Goal: Information Seeking & Learning: Find specific fact

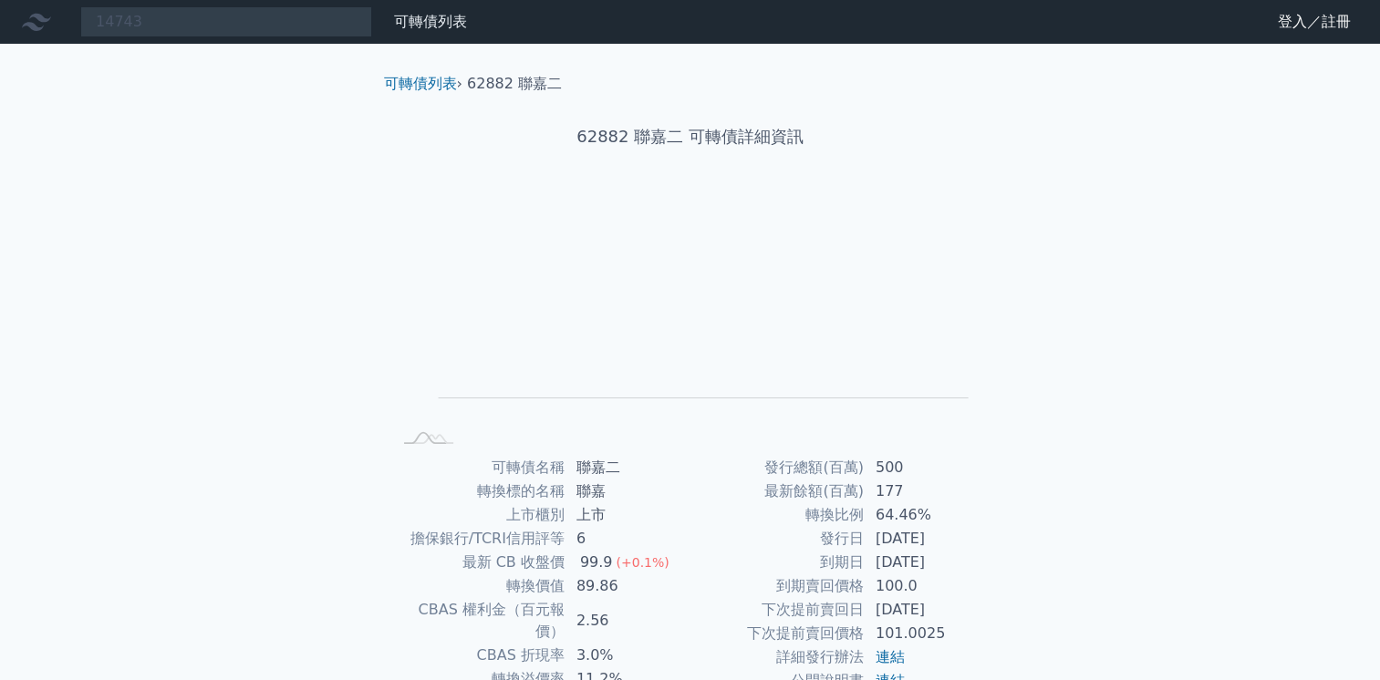
type input "14743"
click at [340, 27] on input "14743" at bounding box center [226, 21] width 292 height 31
drag, startPoint x: 306, startPoint y: 209, endPoint x: 314, endPoint y: 169, distance: 40.8
click at [311, 202] on div "14743 可轉債列表 財務數據 可轉債列表 財務數據 登入／註冊 登入／註冊 可轉債列表 › 62882 聯嘉二 62882 聯嘉二 可轉債詳細資訊 Zoo…" at bounding box center [690, 433] width 1380 height 866
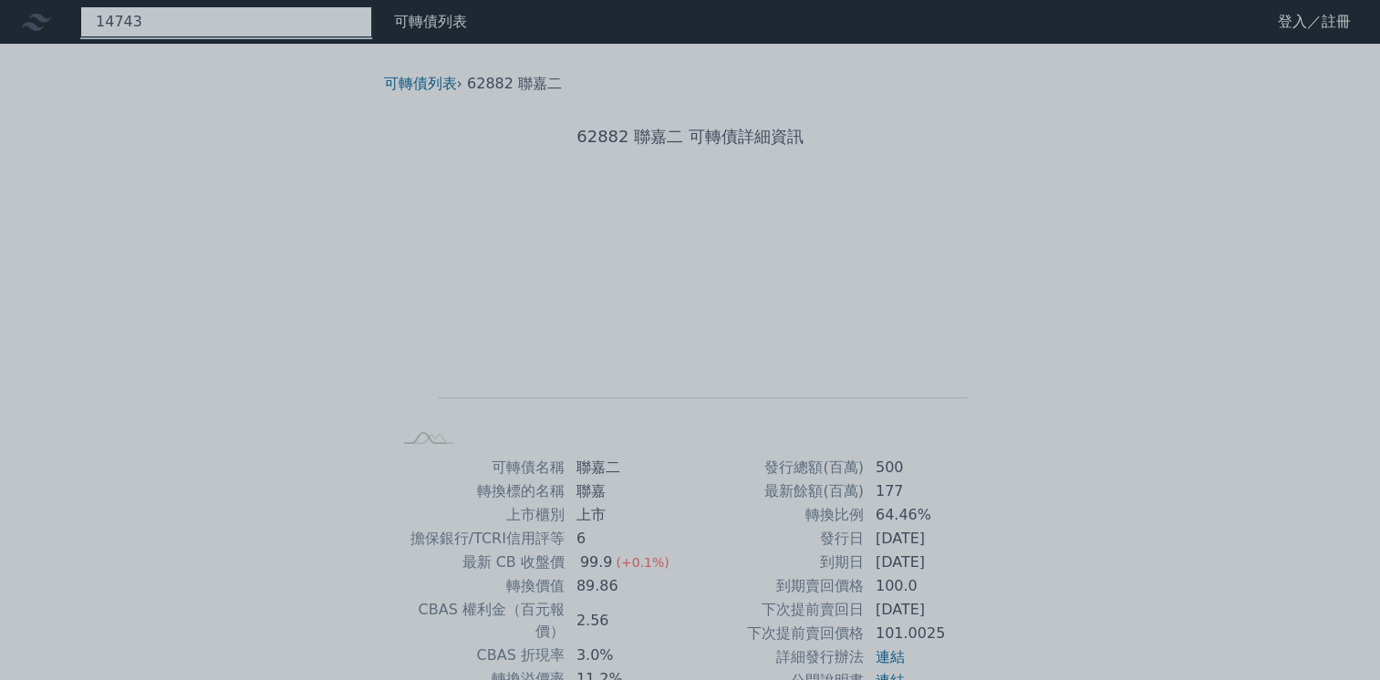
click at [284, 26] on div "14743" at bounding box center [226, 21] width 292 height 31
drag, startPoint x: 284, startPoint y: 26, endPoint x: 244, endPoint y: 27, distance: 40.2
click at [244, 27] on div at bounding box center [690, 340] width 1380 height 680
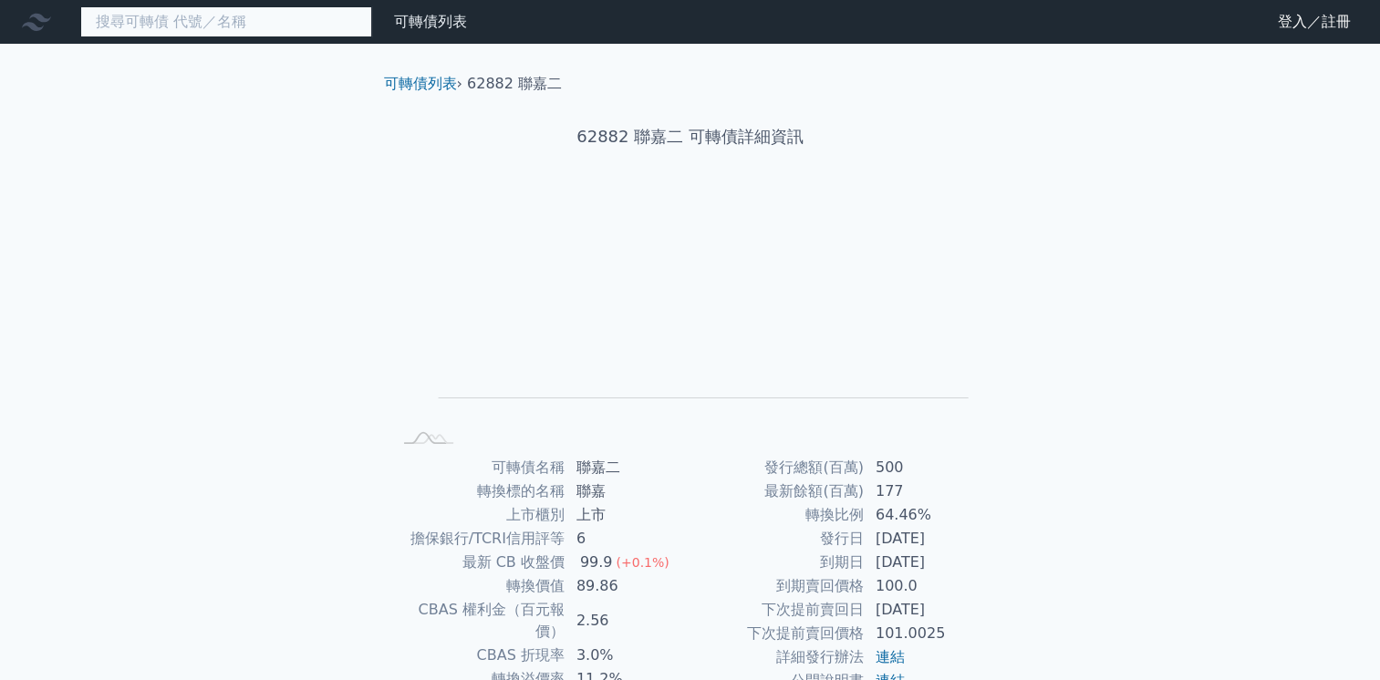
click at [142, 22] on input at bounding box center [226, 21] width 292 height 31
paste input "14743"
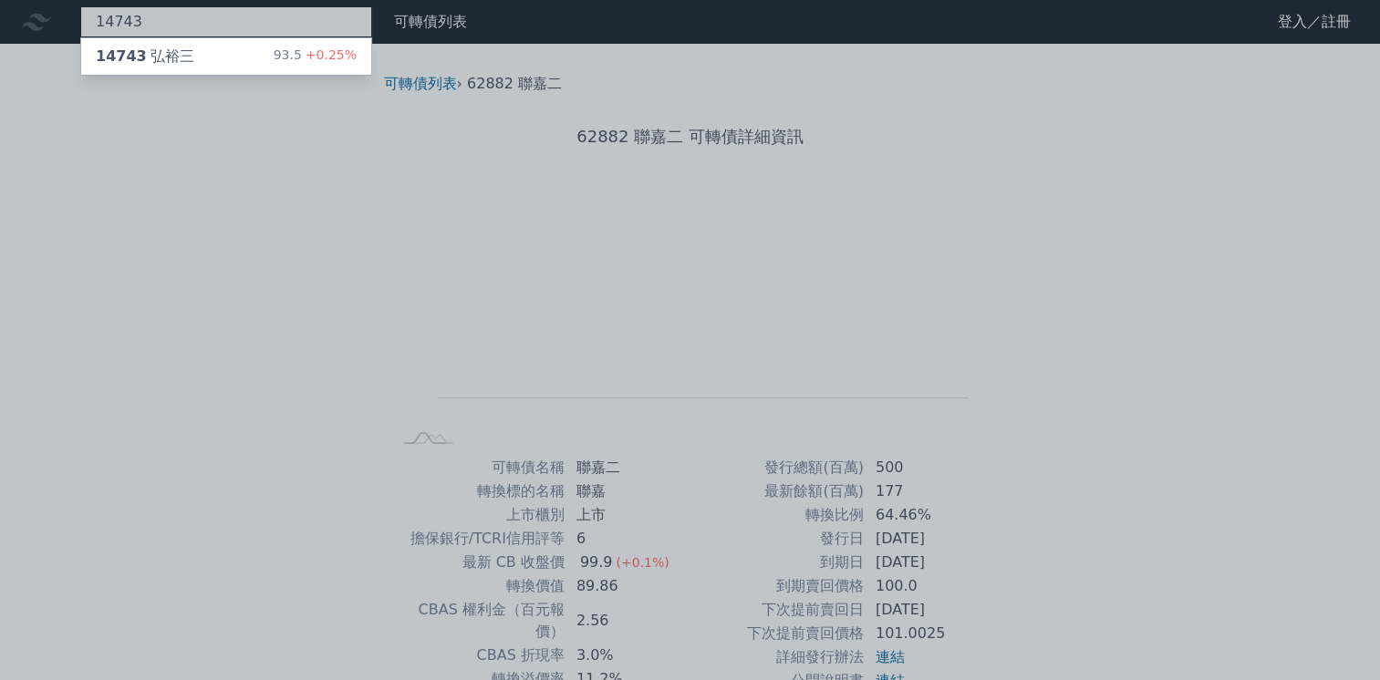
type input "14743"
click at [404, 18] on div at bounding box center [690, 340] width 1380 height 680
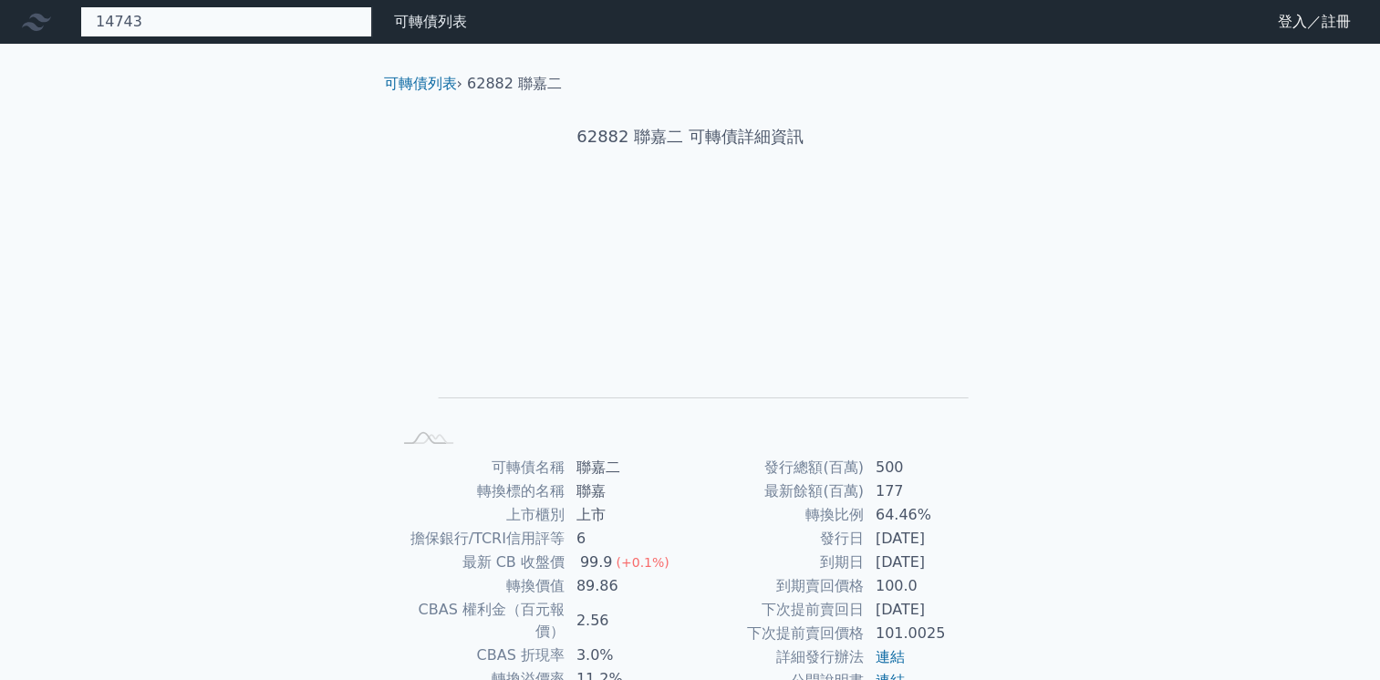
click at [277, 23] on div "14743 14743 弘裕三 93.5 +0.25%" at bounding box center [226, 21] width 292 height 31
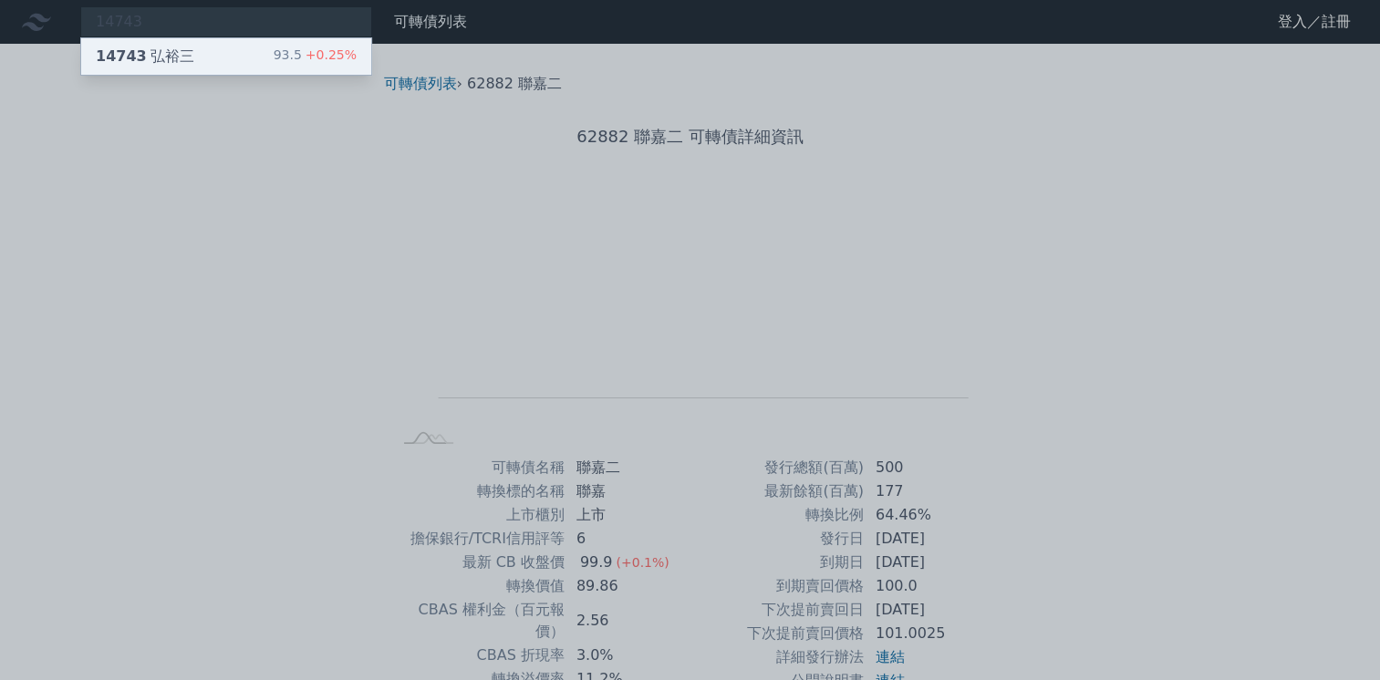
drag, startPoint x: 277, startPoint y: 23, endPoint x: 201, endPoint y: 64, distance: 86.9
click at [201, 64] on div "14743 弘裕三 93.5 +0.25%" at bounding box center [226, 56] width 290 height 36
click at [23, 2] on div at bounding box center [690, 340] width 1380 height 680
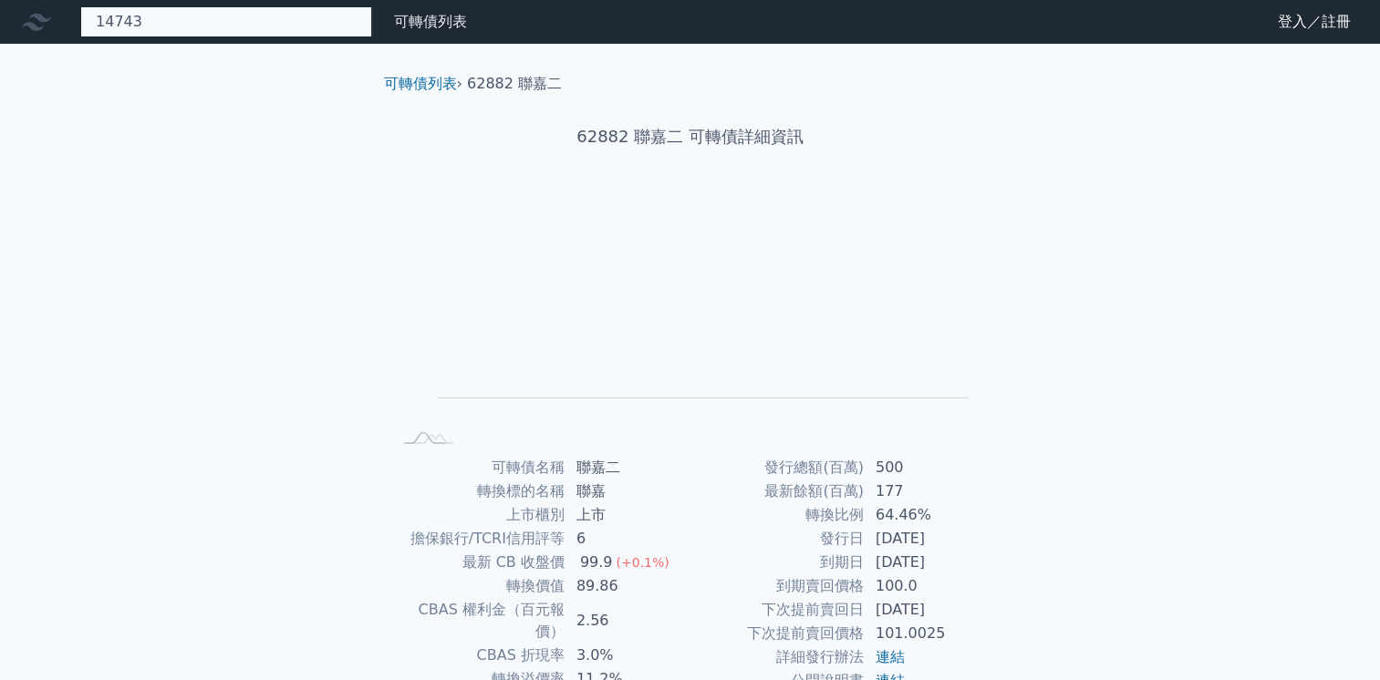
click at [174, 21] on div "14743 14743 弘裕三 93.5 +0.25%" at bounding box center [226, 21] width 292 height 31
click at [120, 24] on input at bounding box center [226, 21] width 292 height 31
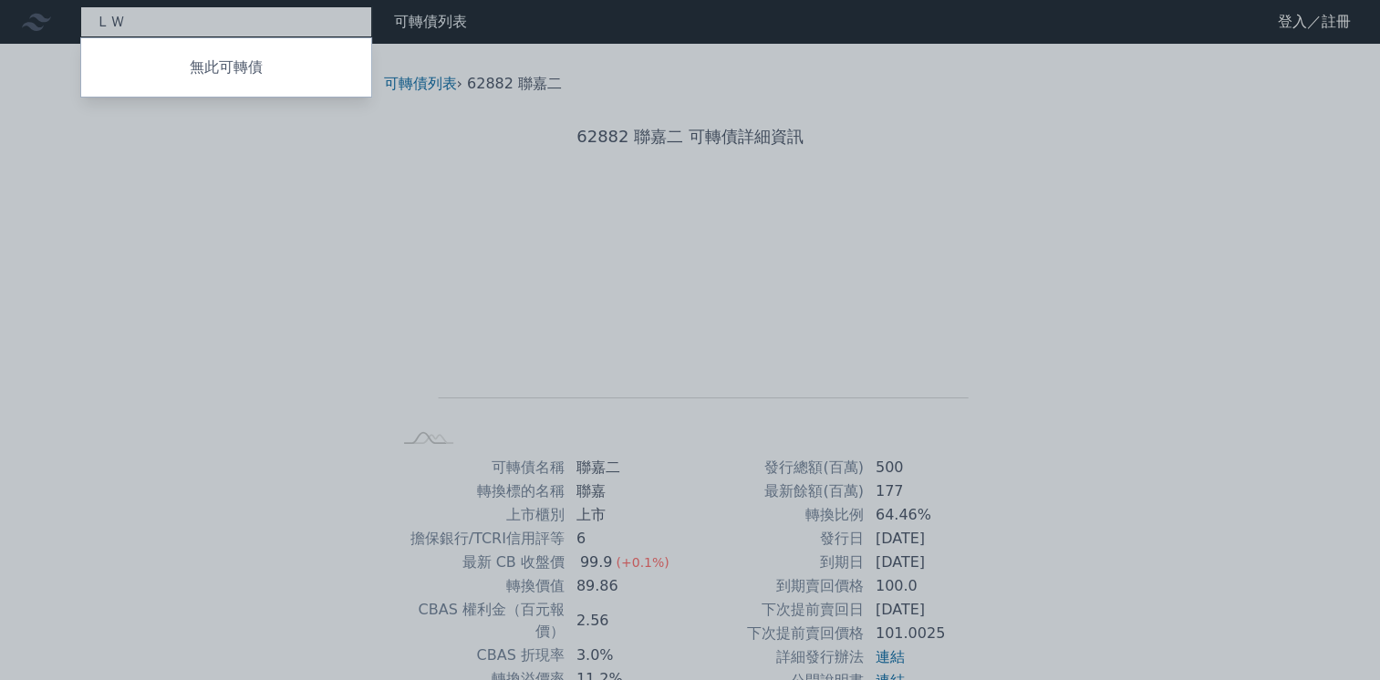
type input "ＬＷＰ"
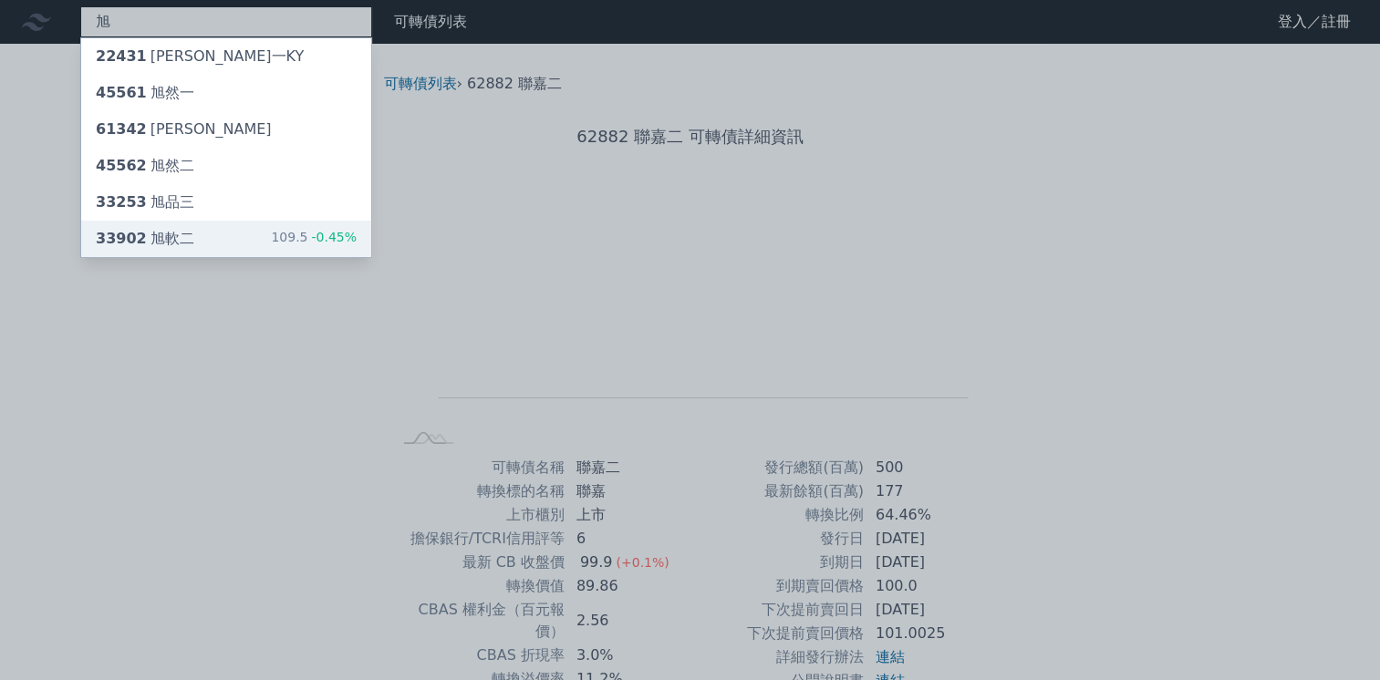
type input "旭"
click at [176, 228] on div "33902 旭軟二" at bounding box center [145, 239] width 98 height 22
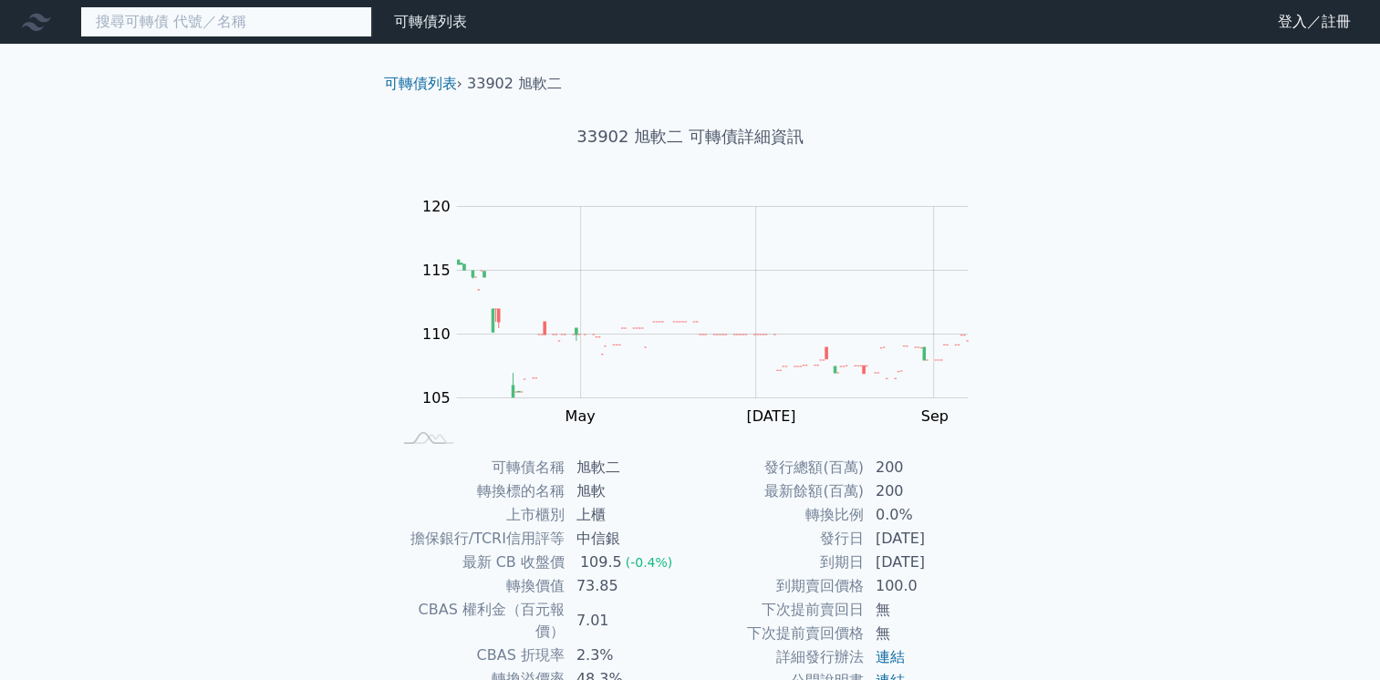
click at [212, 20] on input at bounding box center [226, 21] width 292 height 31
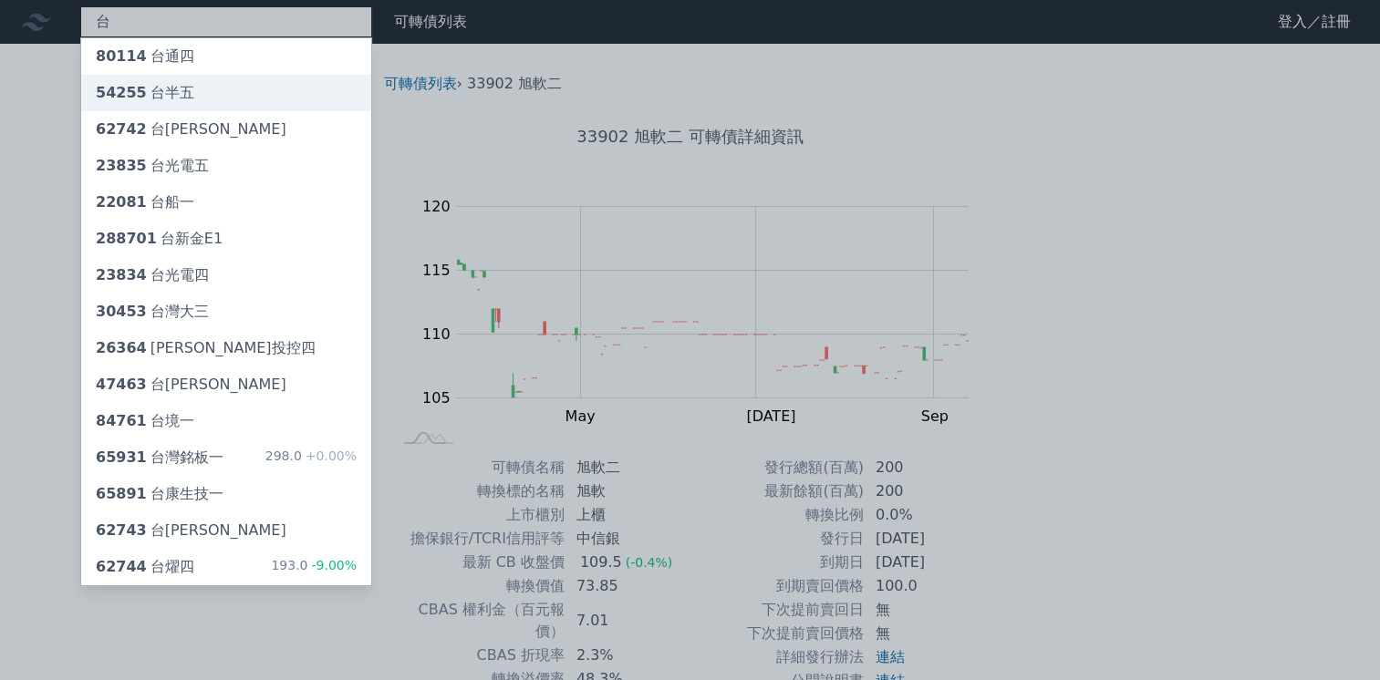
type input "台"
click at [194, 84] on div "54255 台半五" at bounding box center [226, 93] width 290 height 36
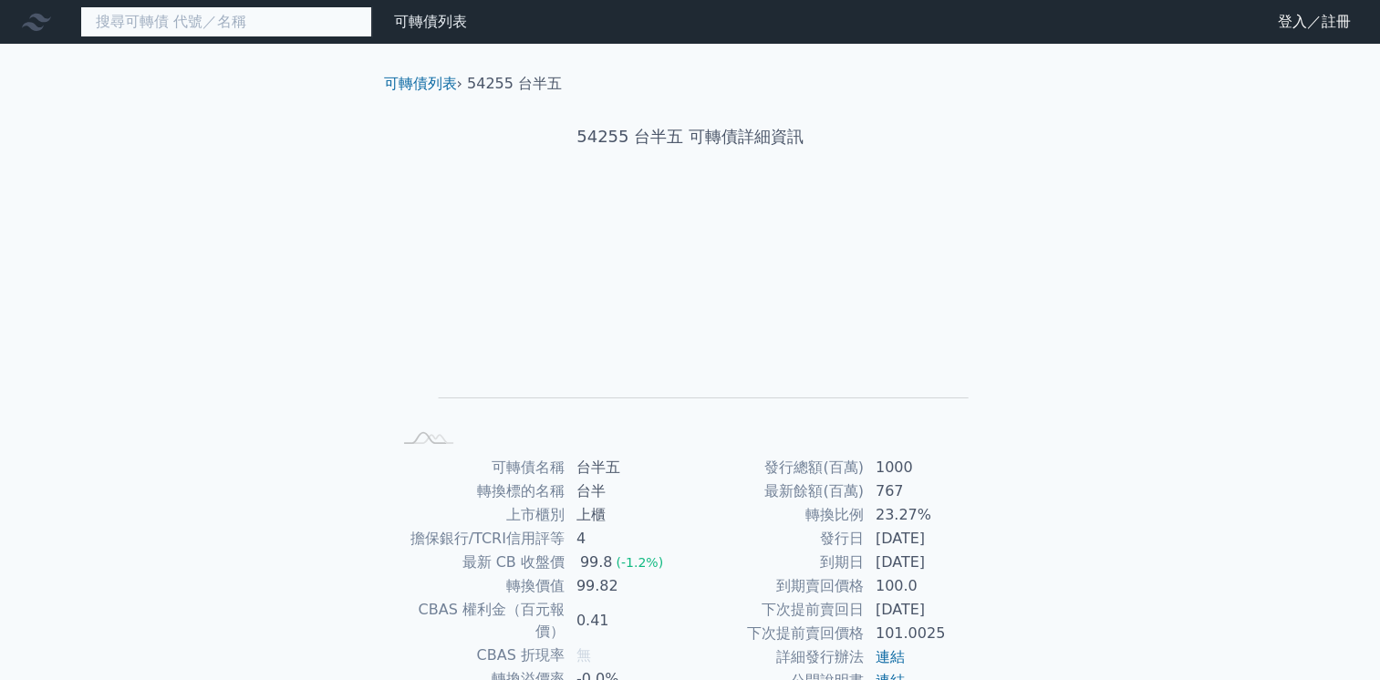
click at [172, 27] on input at bounding box center [226, 21] width 292 height 31
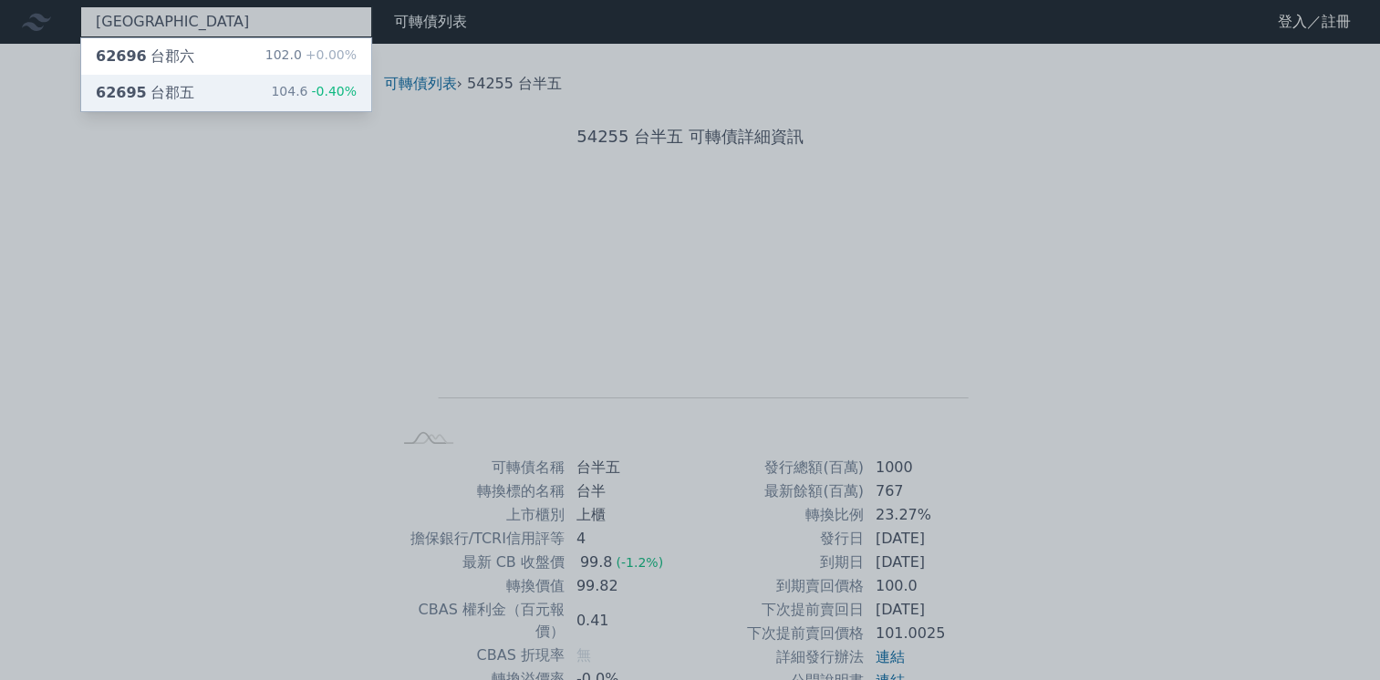
type input "[GEOGRAPHIC_DATA]"
click at [121, 108] on div "62695 台郡五 104.6 -0.40%" at bounding box center [226, 93] width 290 height 36
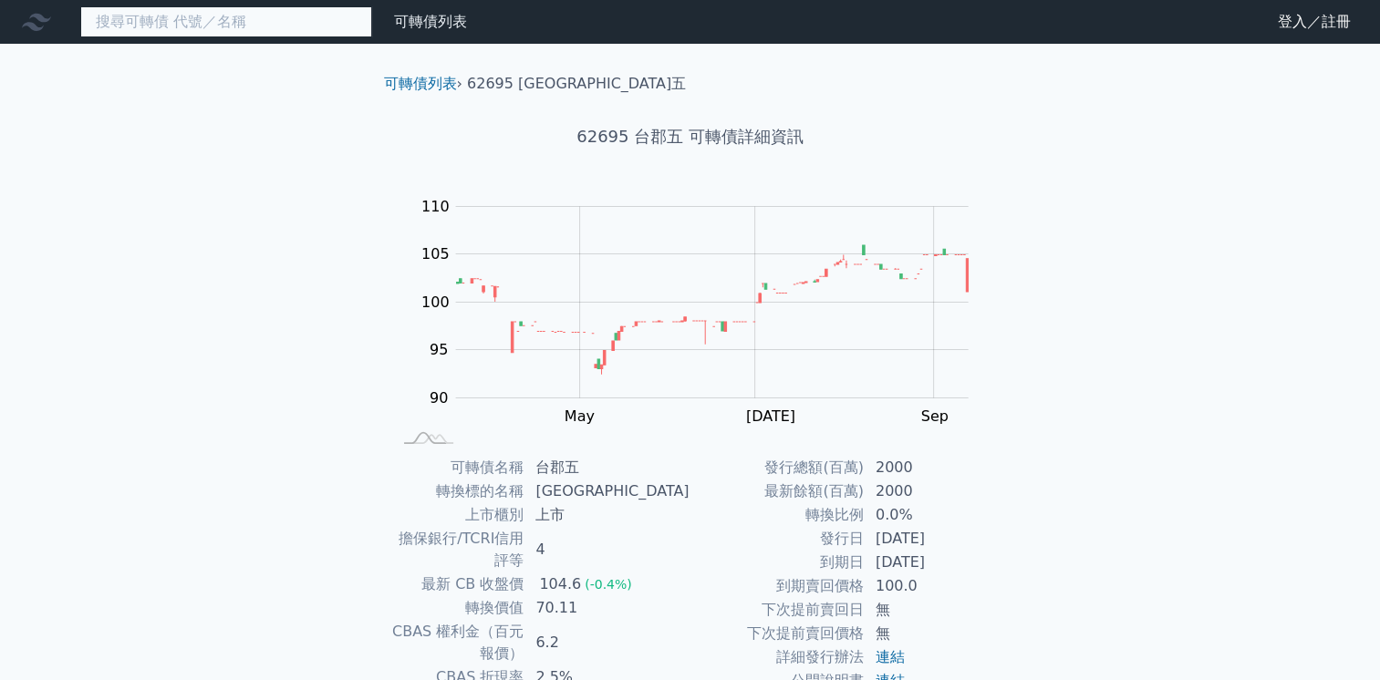
click at [160, 19] on input at bounding box center [226, 21] width 292 height 31
paste input "68462"
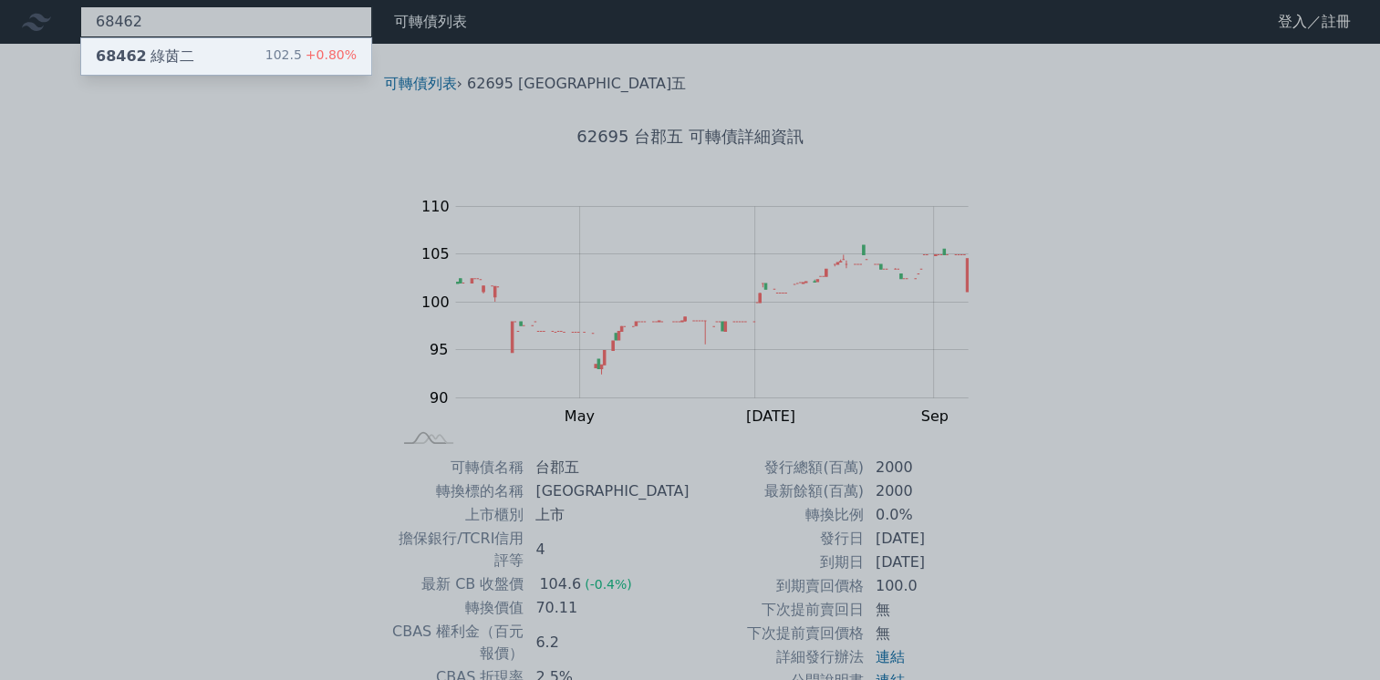
type input "68462"
click at [297, 53] on div "102.5 +0.80%" at bounding box center [310, 57] width 91 height 22
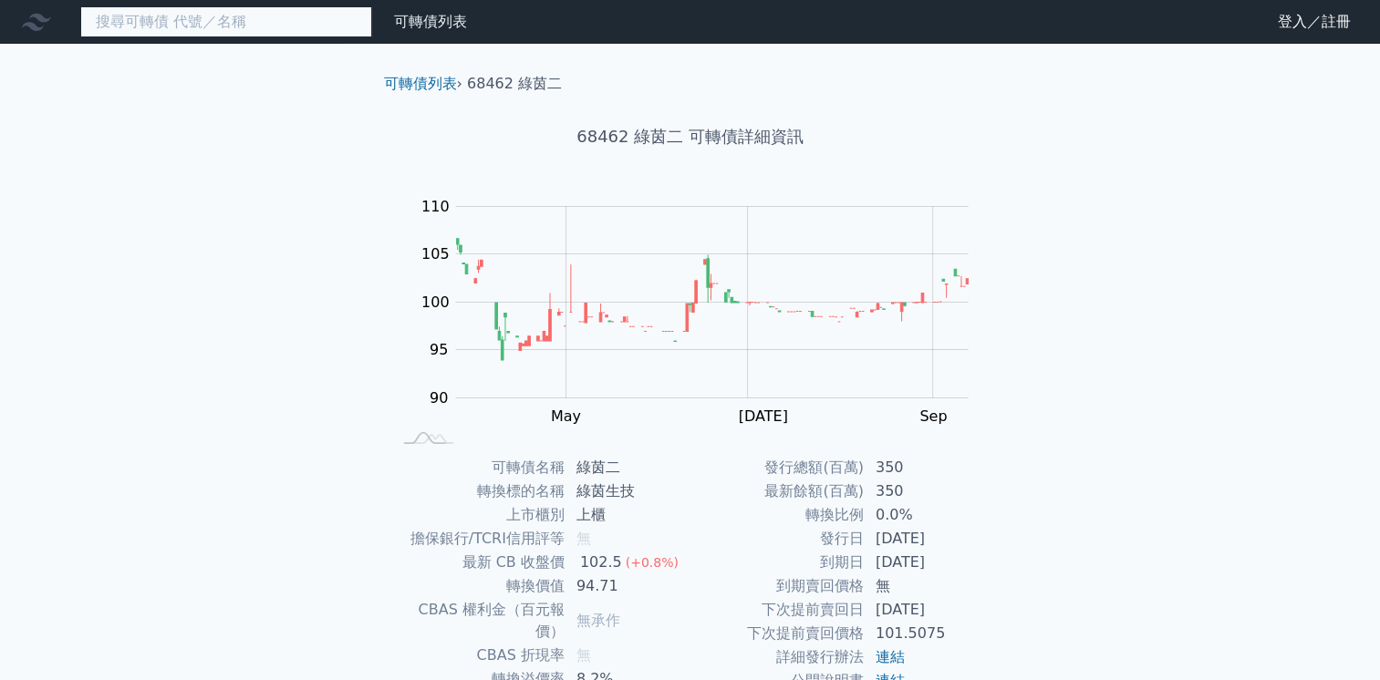
click at [123, 23] on input at bounding box center [226, 21] width 292 height 31
paste input "62076"
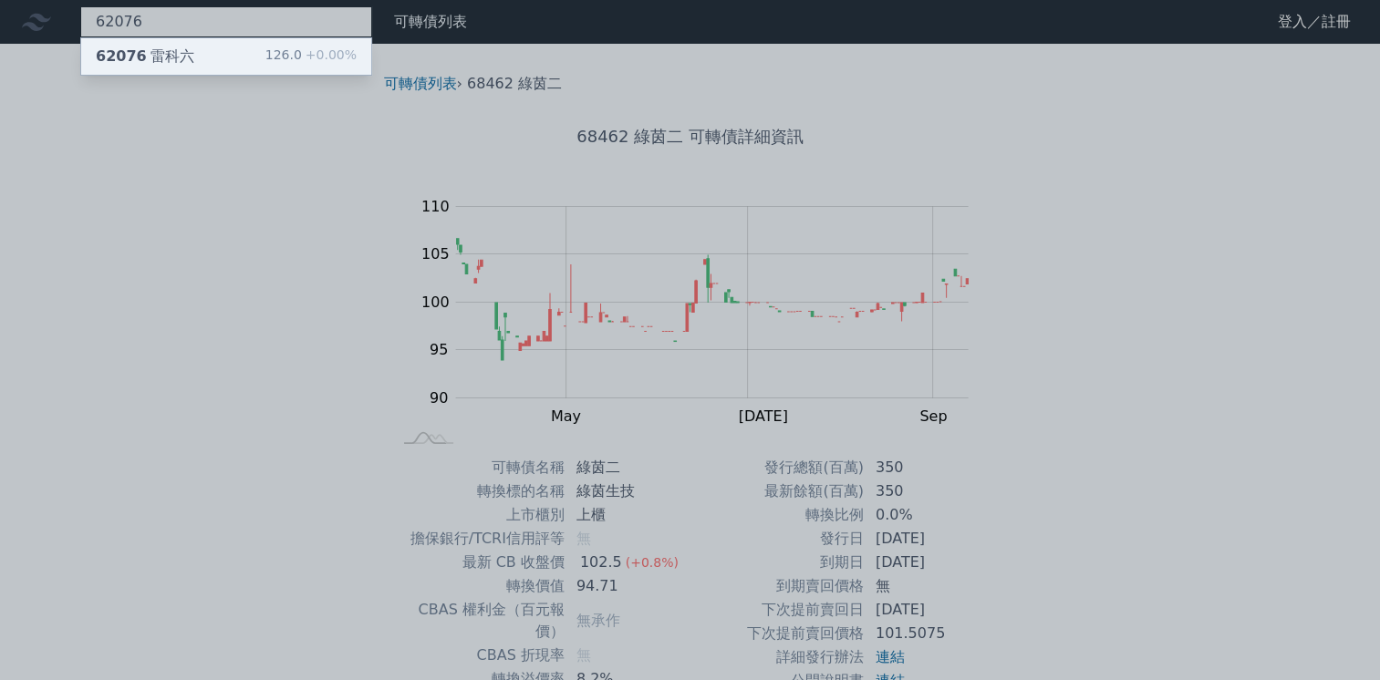
type input "62076"
click at [294, 55] on div "126.0 +0.00%" at bounding box center [310, 57] width 91 height 22
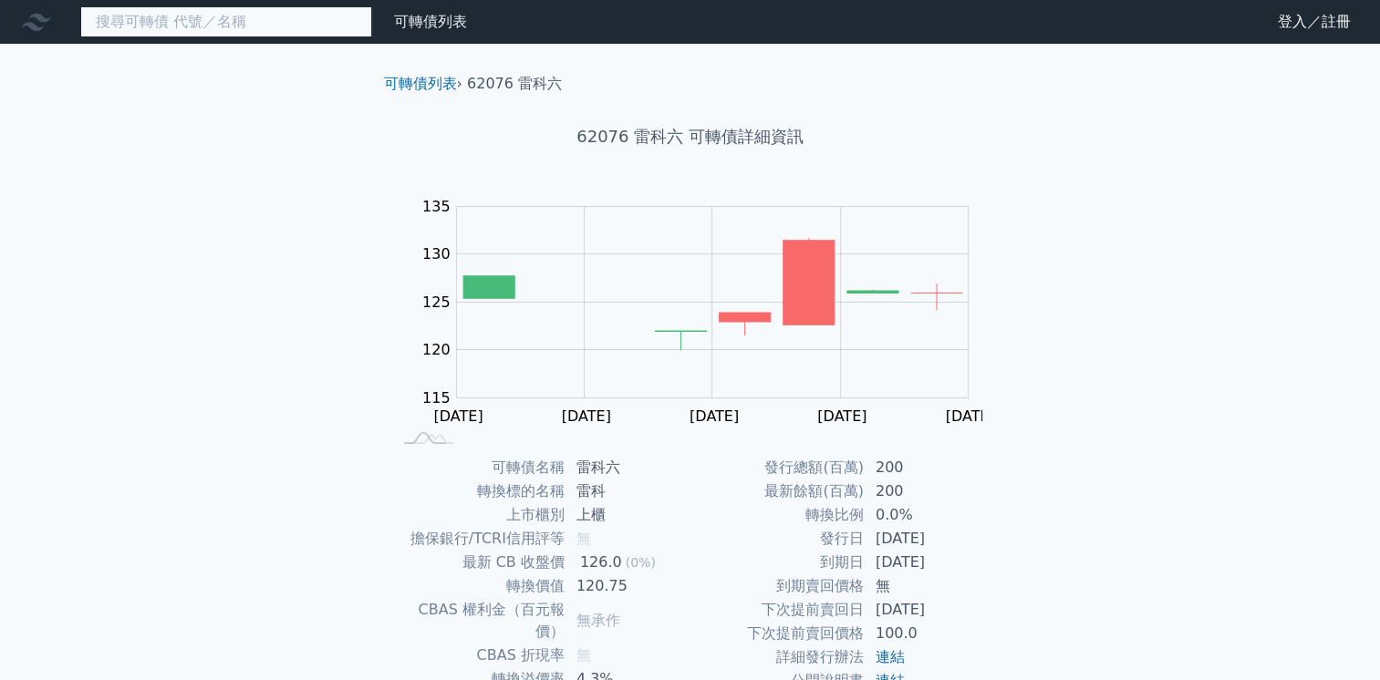
click at [167, 16] on input at bounding box center [226, 21] width 292 height 31
paste input "45554"
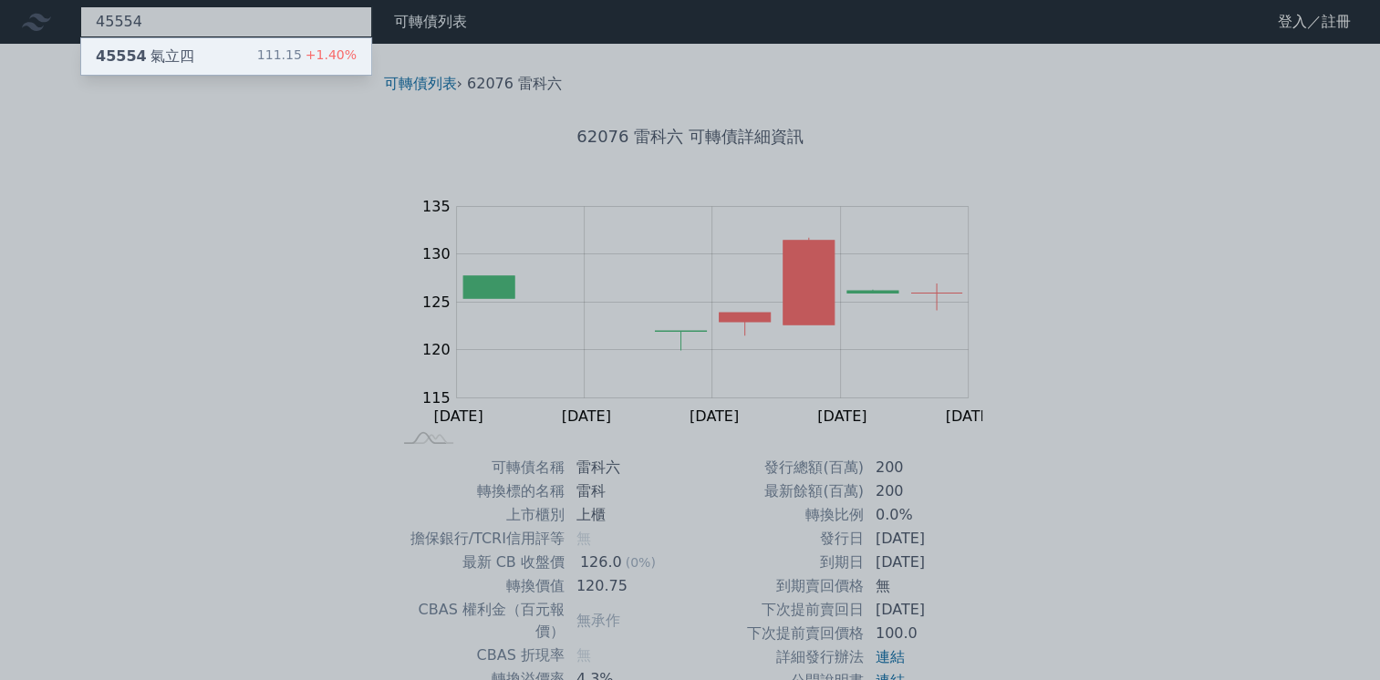
type input "45554"
click at [168, 60] on div "45554 氣立四" at bounding box center [145, 57] width 98 height 22
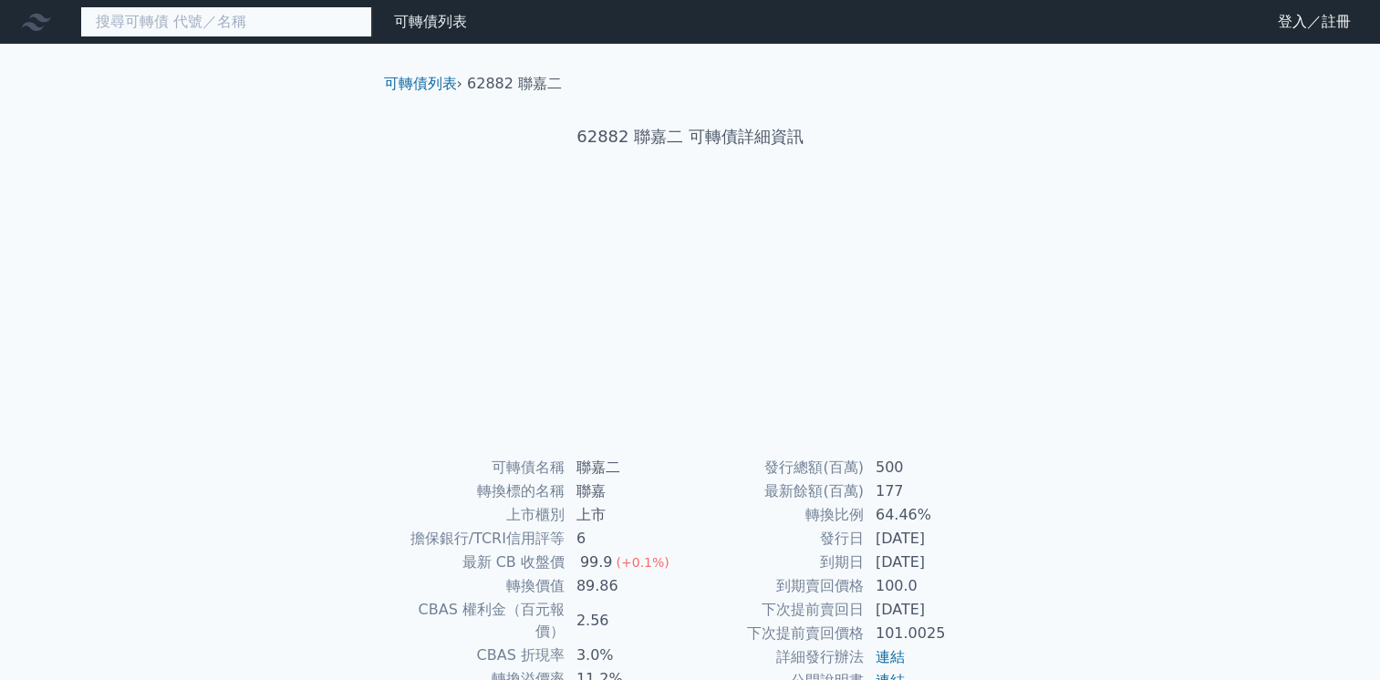
paste input "健策五"
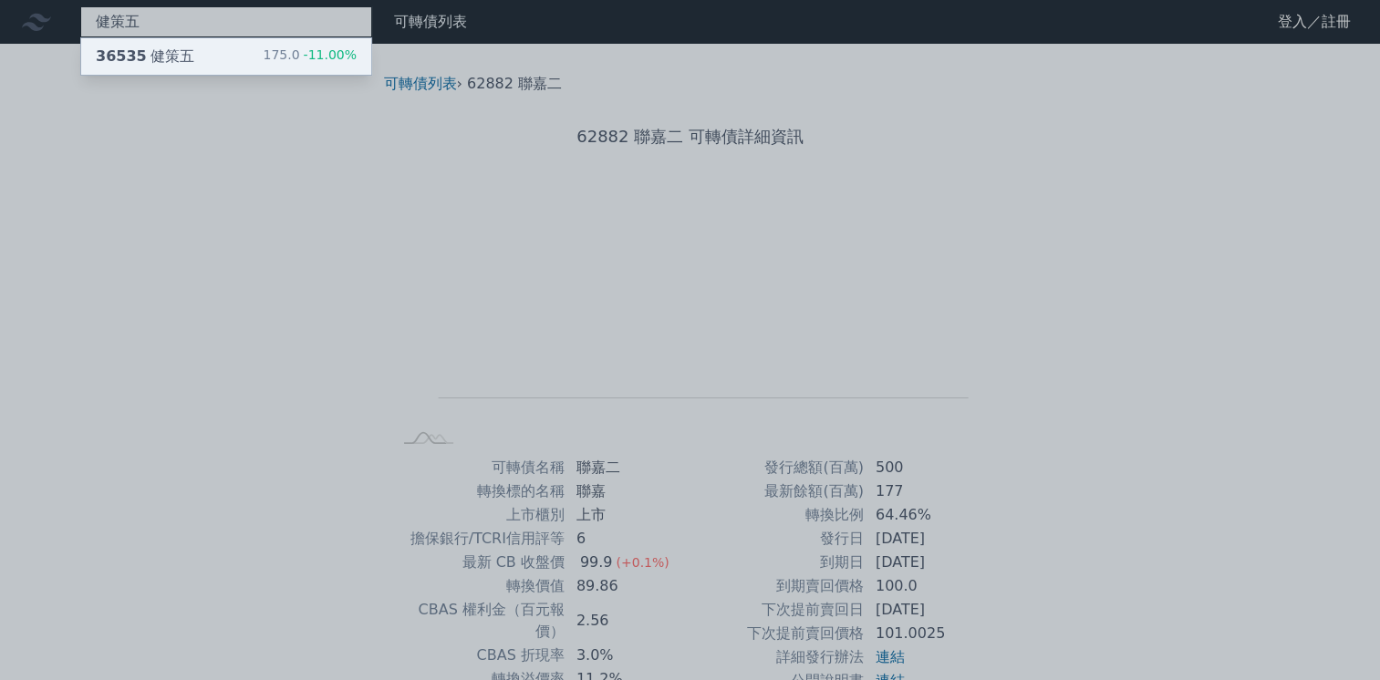
type input "健策五"
click at [328, 53] on span "-11.00%" at bounding box center [328, 54] width 57 height 15
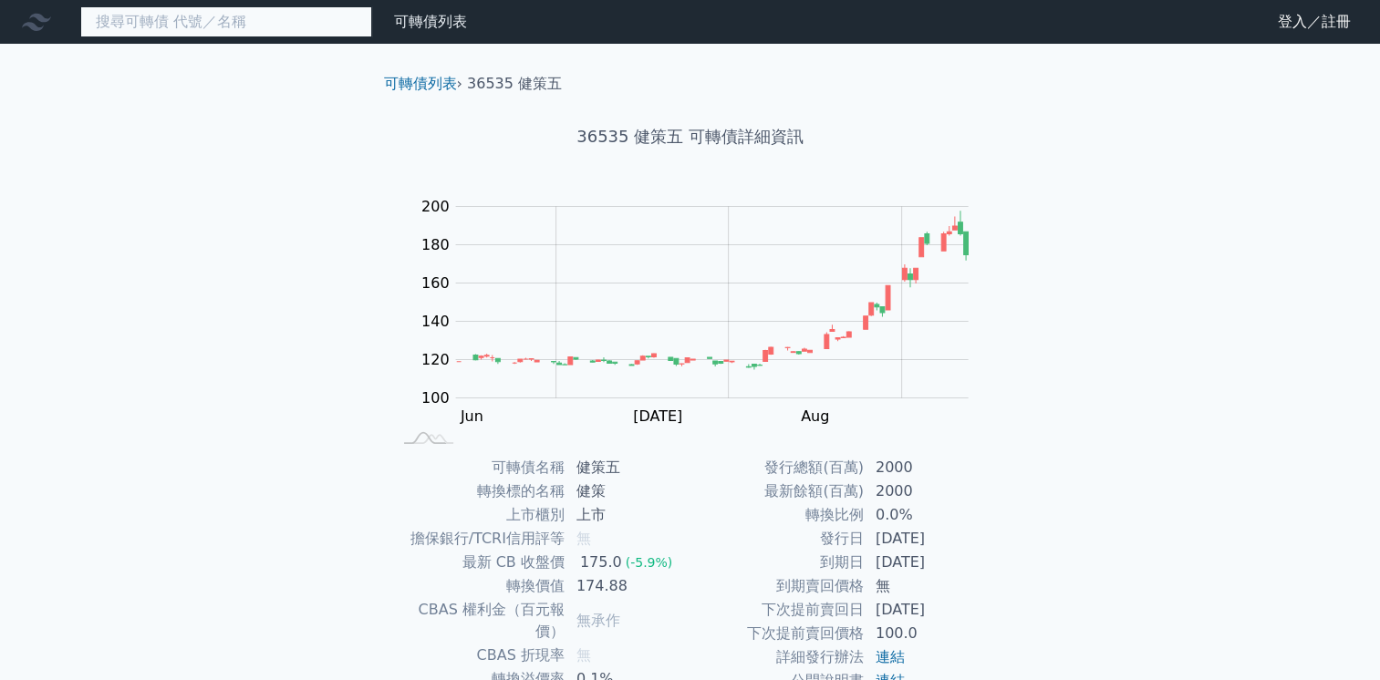
click at [139, 18] on input at bounding box center [226, 21] width 292 height 31
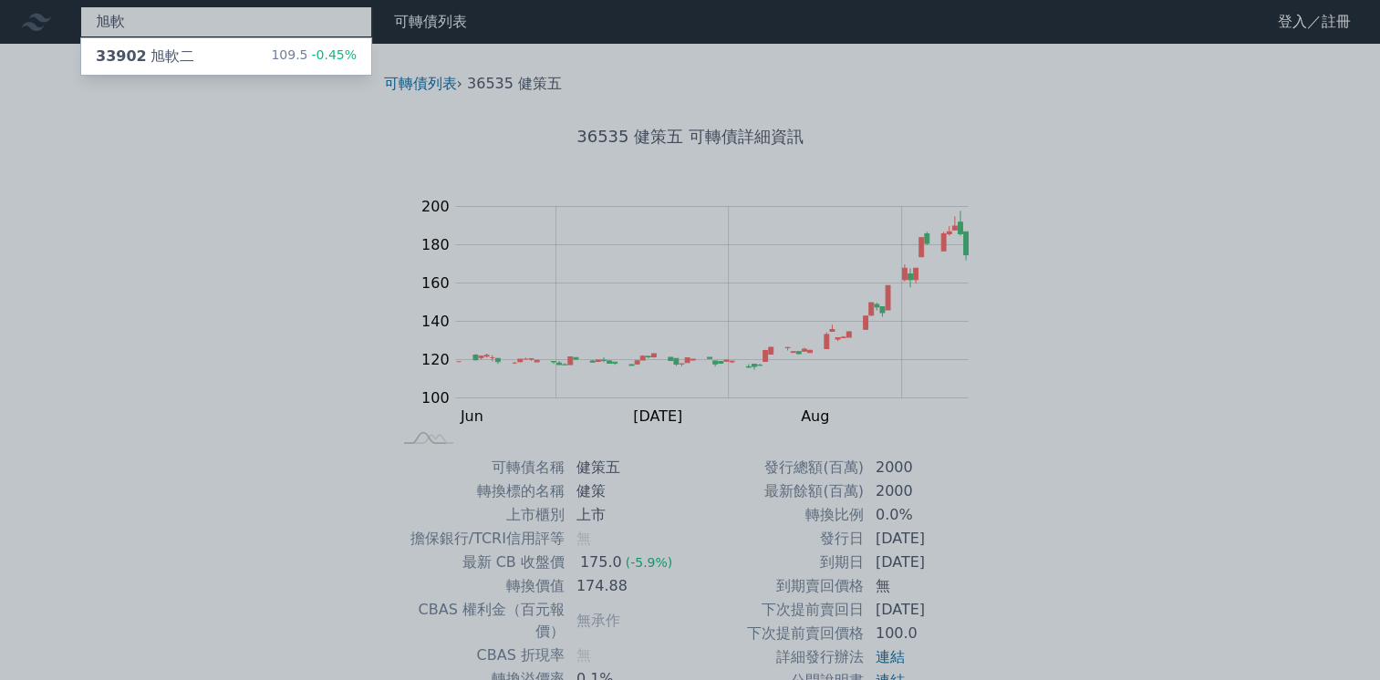
type input "旭軟"
click at [224, 75] on div at bounding box center [690, 340] width 1380 height 680
click at [222, 18] on div "旭軟 33902 旭軟二 109.5 -0.45%" at bounding box center [226, 21] width 292 height 31
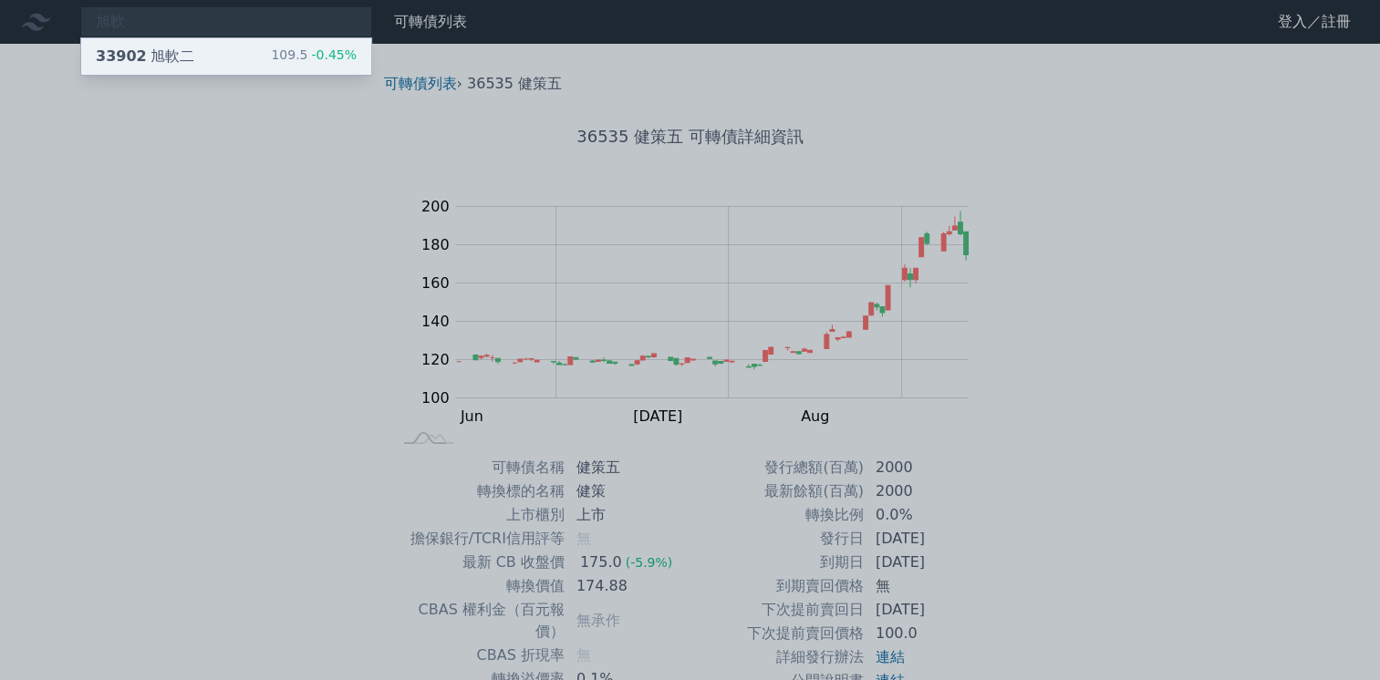
click at [241, 57] on div "33902 旭軟二 109.5 -0.45%" at bounding box center [226, 56] width 290 height 36
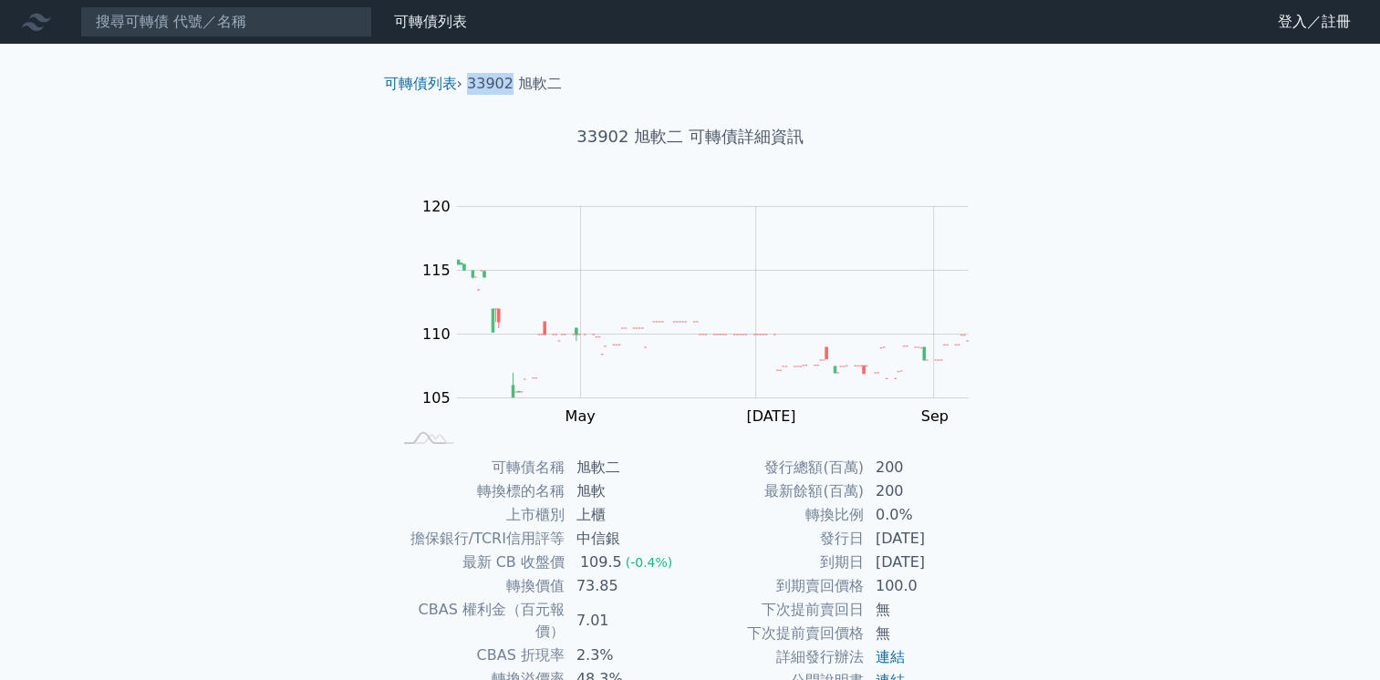
drag, startPoint x: 471, startPoint y: 82, endPoint x: 510, endPoint y: 85, distance: 39.3
click at [510, 85] on li "33902 旭軟二" at bounding box center [514, 84] width 95 height 22
copy li "33902"
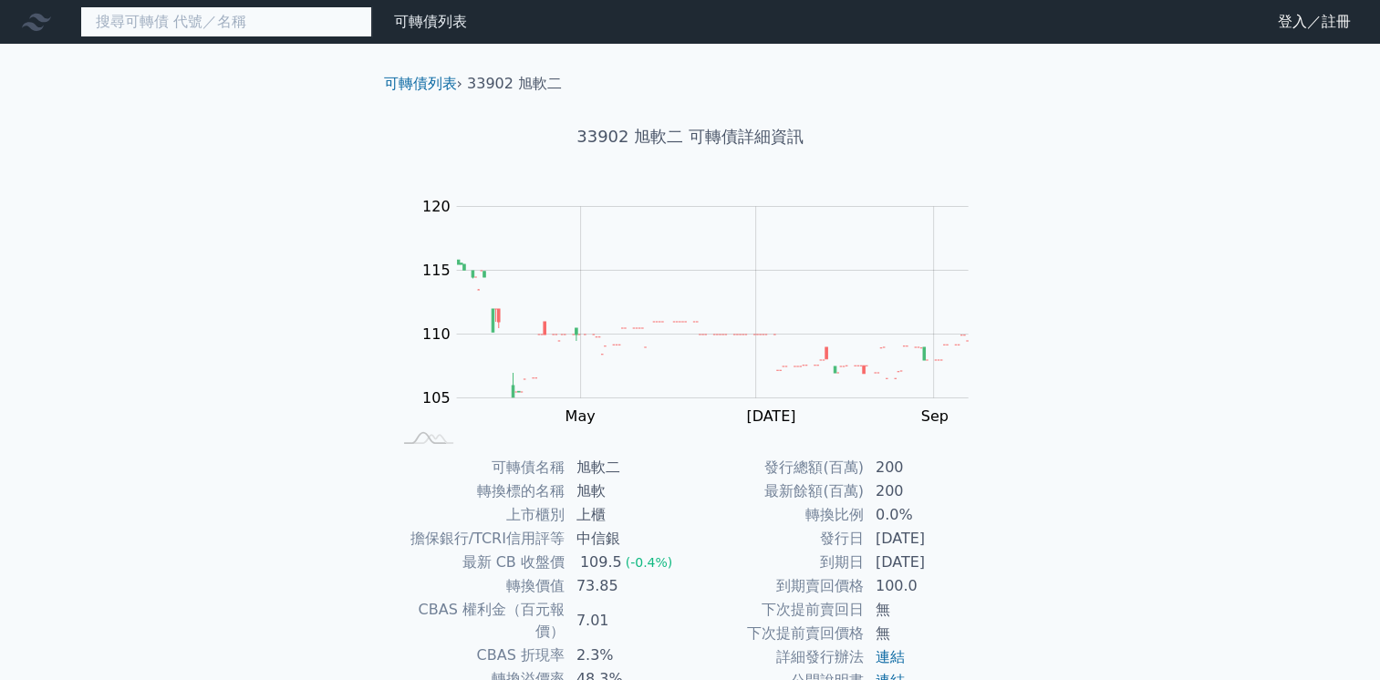
click at [109, 31] on input at bounding box center [226, 21] width 292 height 31
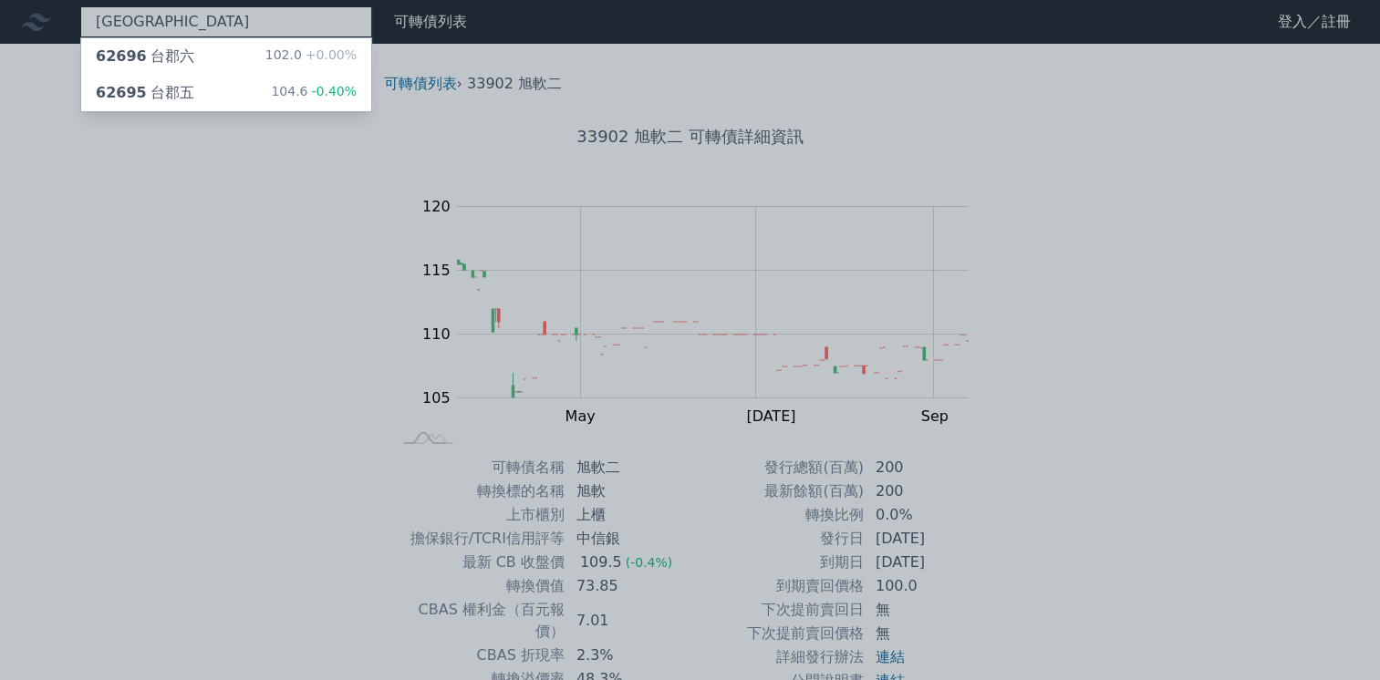
type input "[GEOGRAPHIC_DATA]"
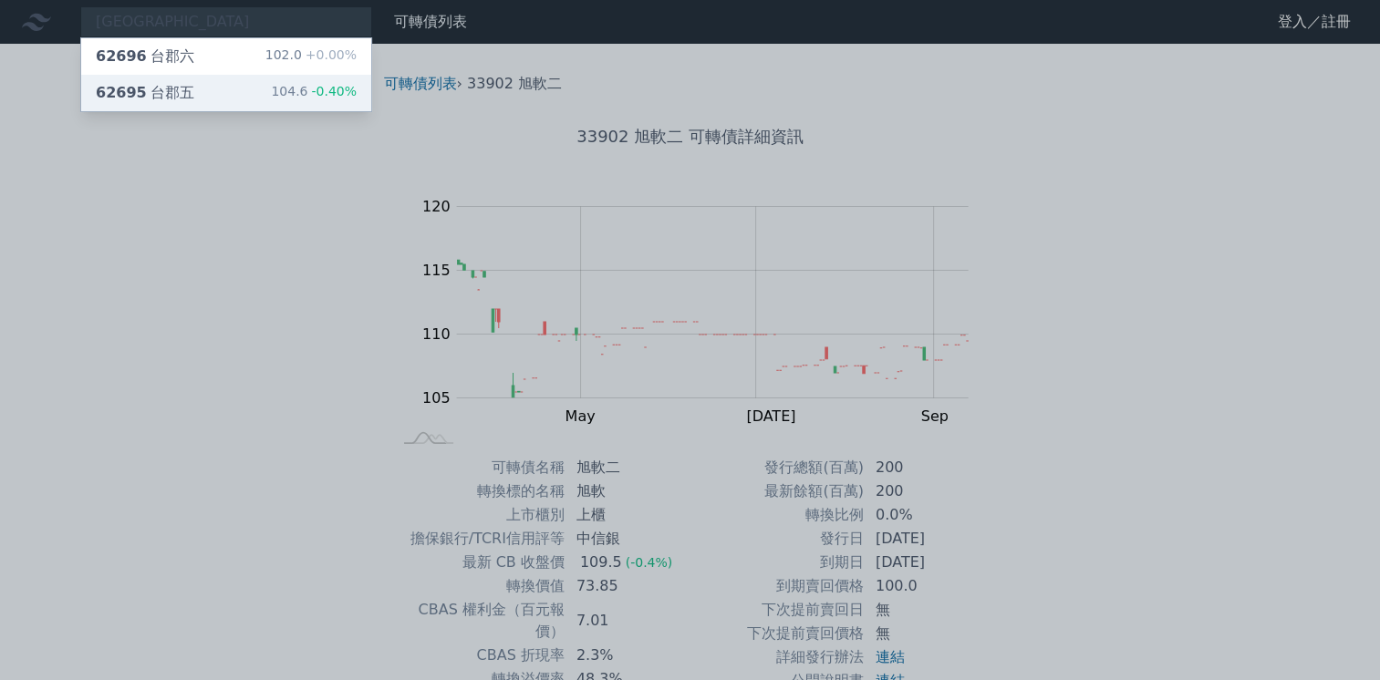
click at [234, 88] on div "62695 台郡五 104.6 -0.40%" at bounding box center [226, 93] width 290 height 36
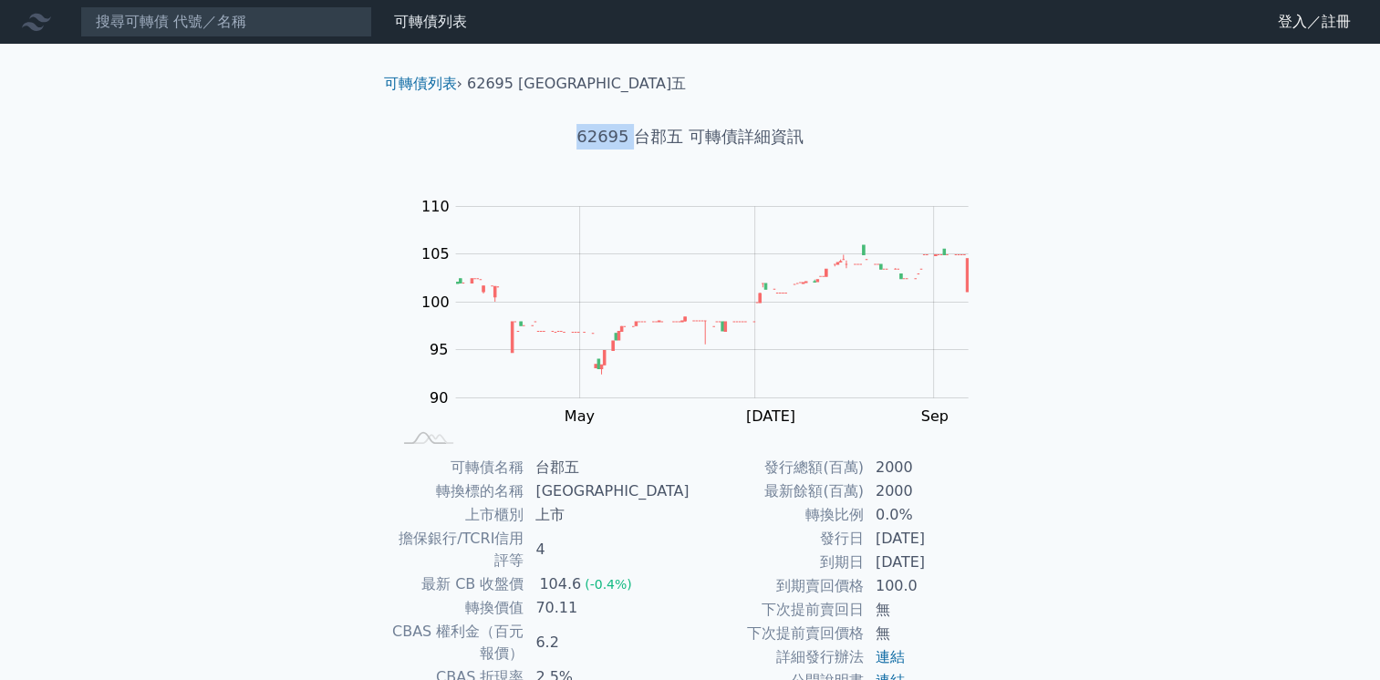
drag, startPoint x: 634, startPoint y: 134, endPoint x: 574, endPoint y: 142, distance: 59.8
click at [574, 142] on h1 "62695 台郡五 可轉債詳細資訊" at bounding box center [690, 137] width 642 height 26
copy h1 "62695"
